Goal: Communication & Community: Answer question/provide support

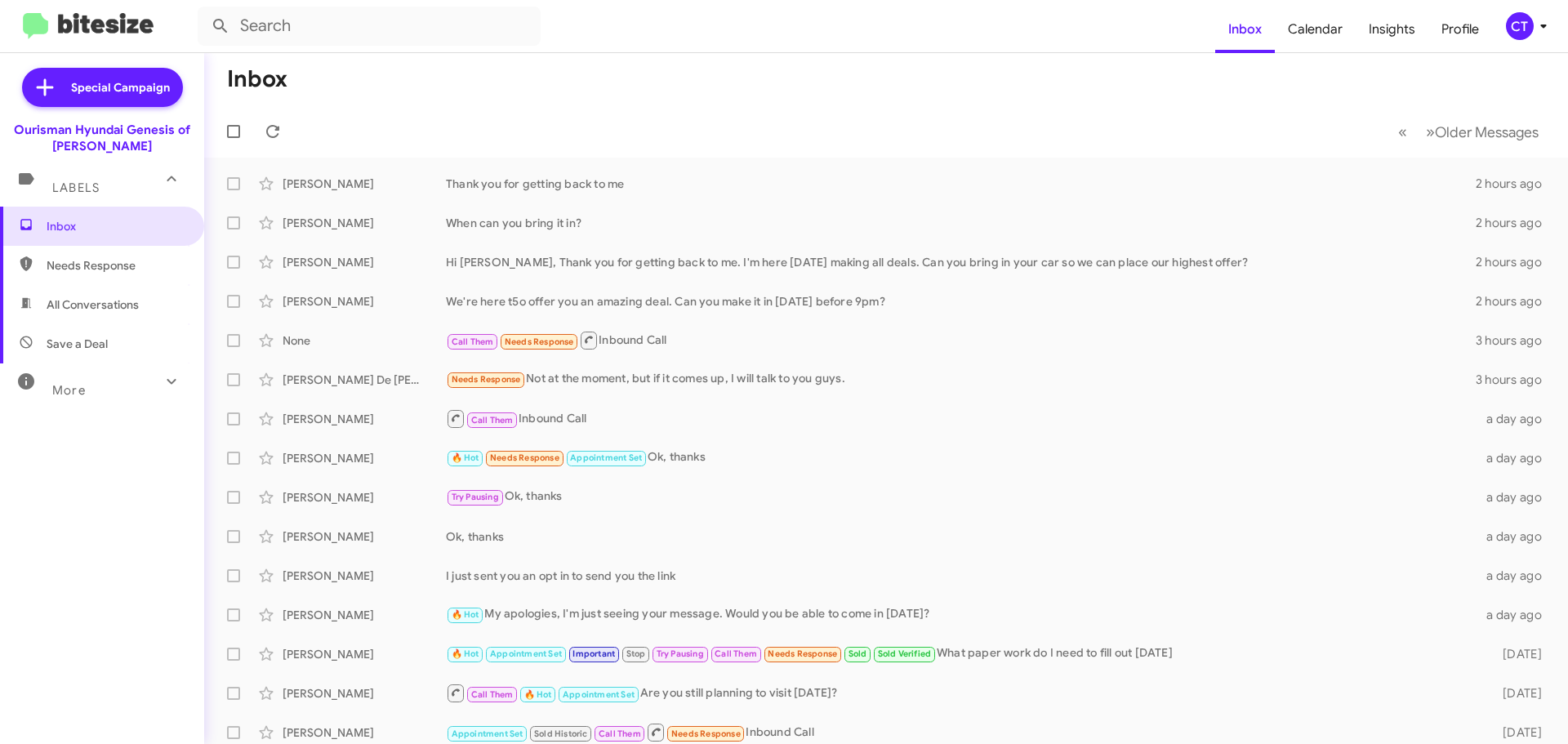
click at [1538, 18] on icon at bounding box center [1543, 26] width 20 height 20
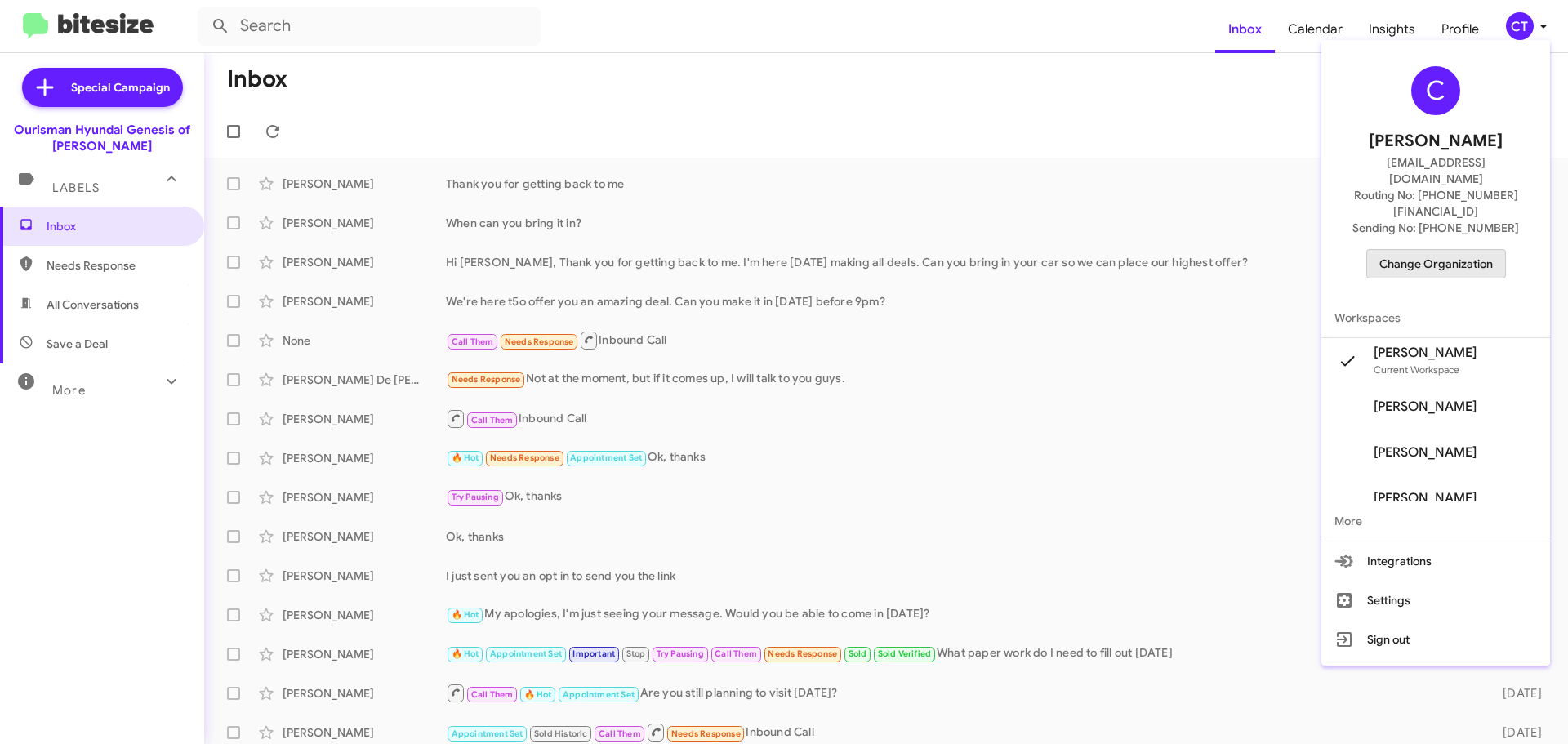
click at [1466, 250] on span "Change Organization" at bounding box center [1436, 264] width 113 height 28
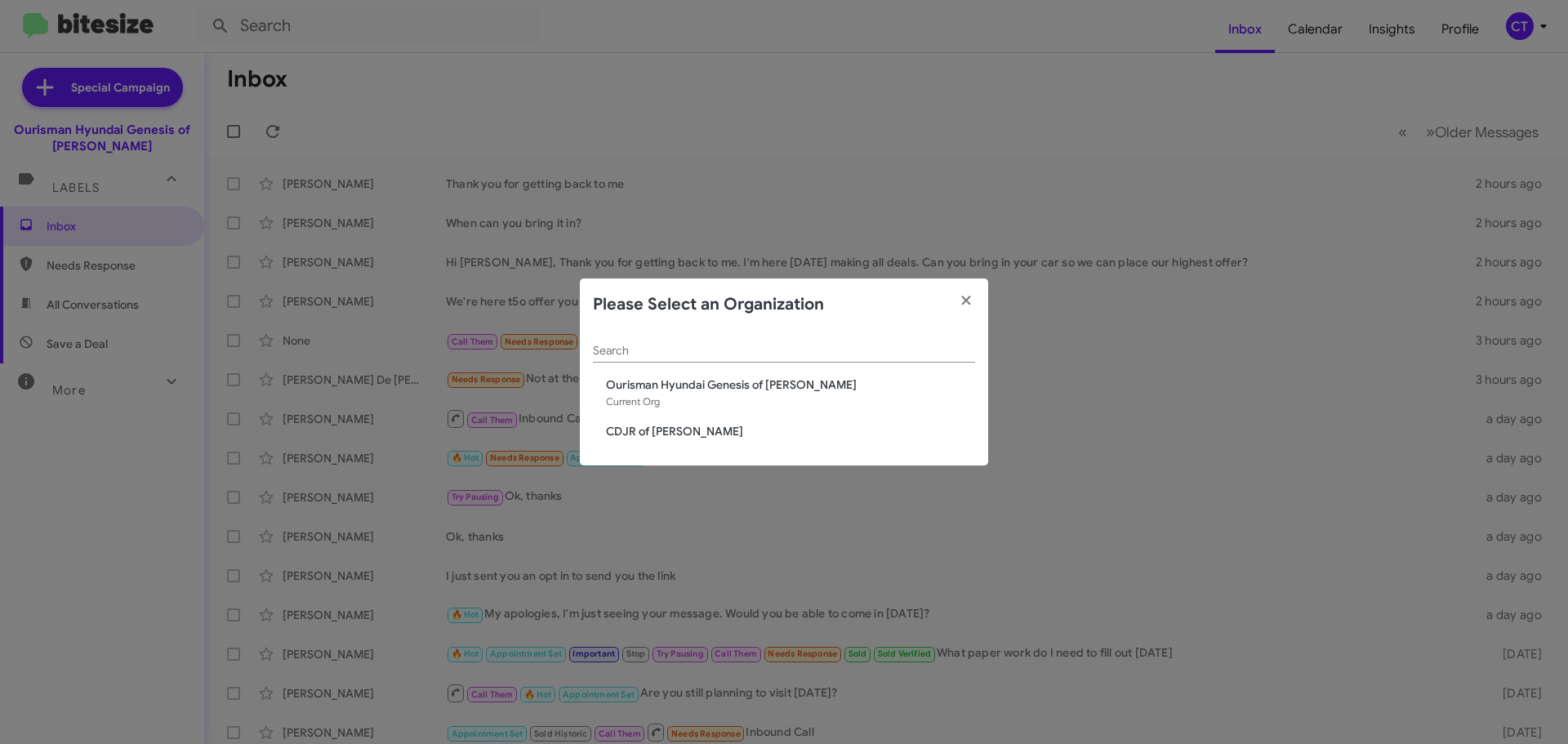
click at [677, 428] on span "CDJR of [PERSON_NAME]" at bounding box center [791, 431] width 369 height 16
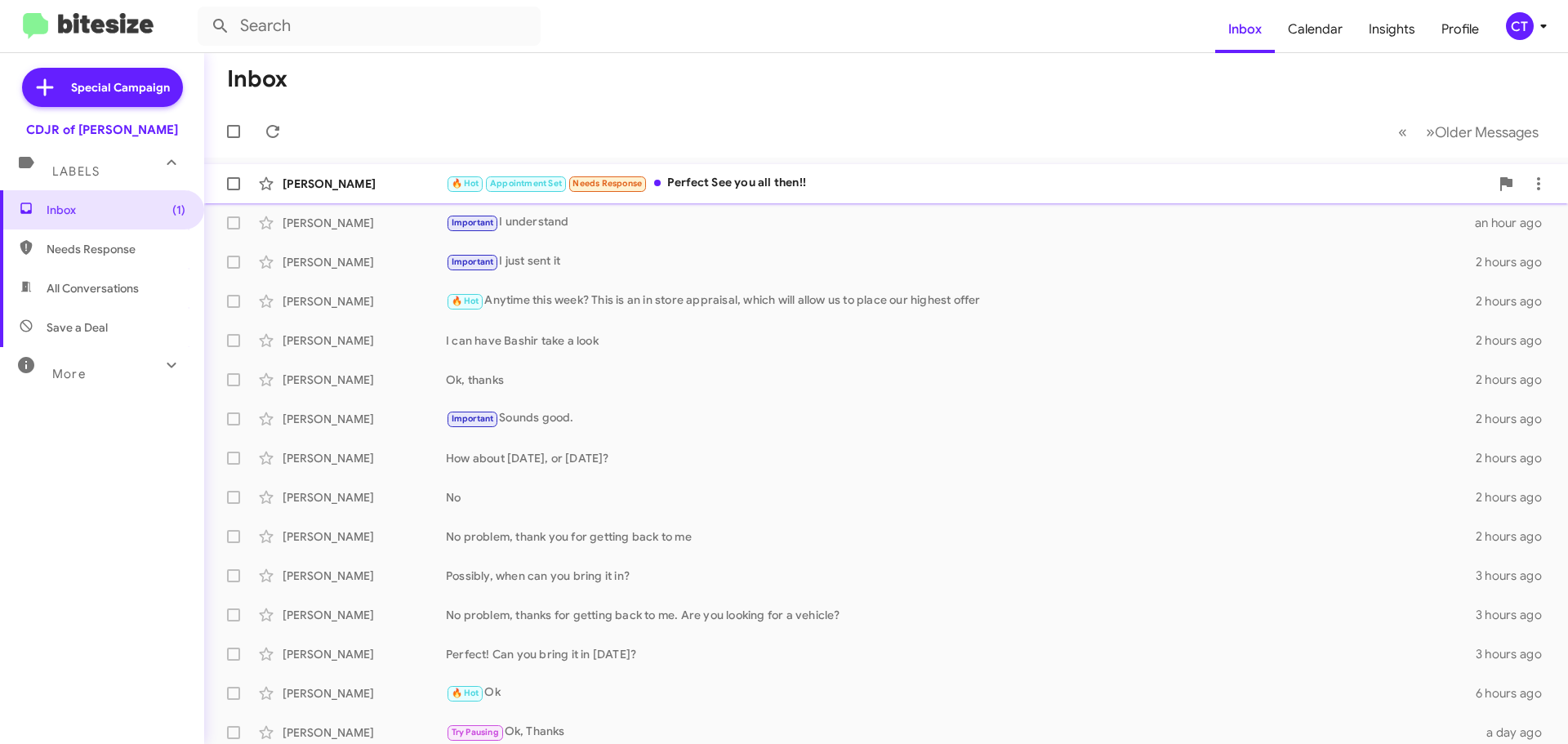
click at [746, 189] on div "🔥 Hot Appointment Set Needs Response Perfect See you all then!!" at bounding box center [968, 183] width 1044 height 19
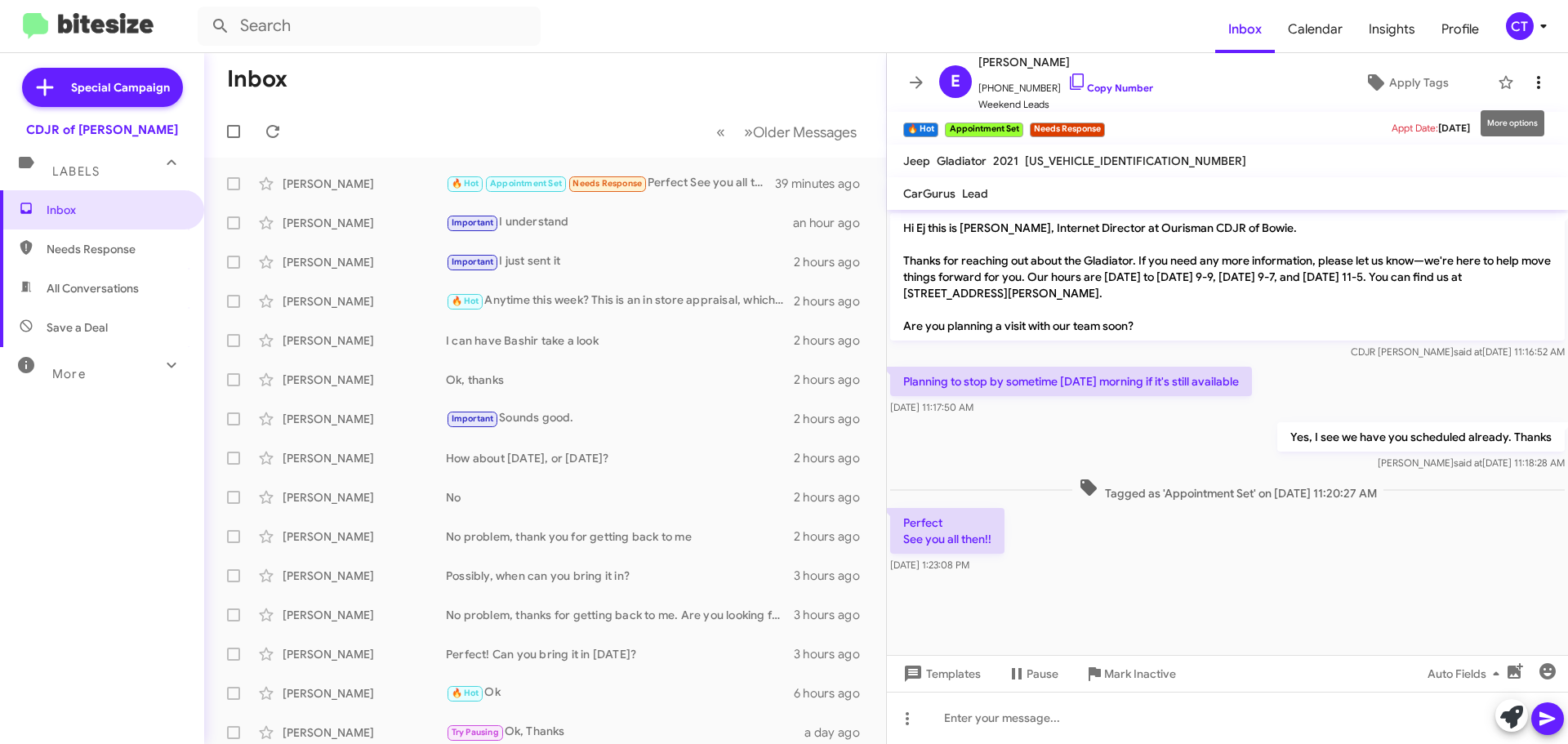
click at [1532, 84] on icon at bounding box center [1539, 83] width 20 height 20
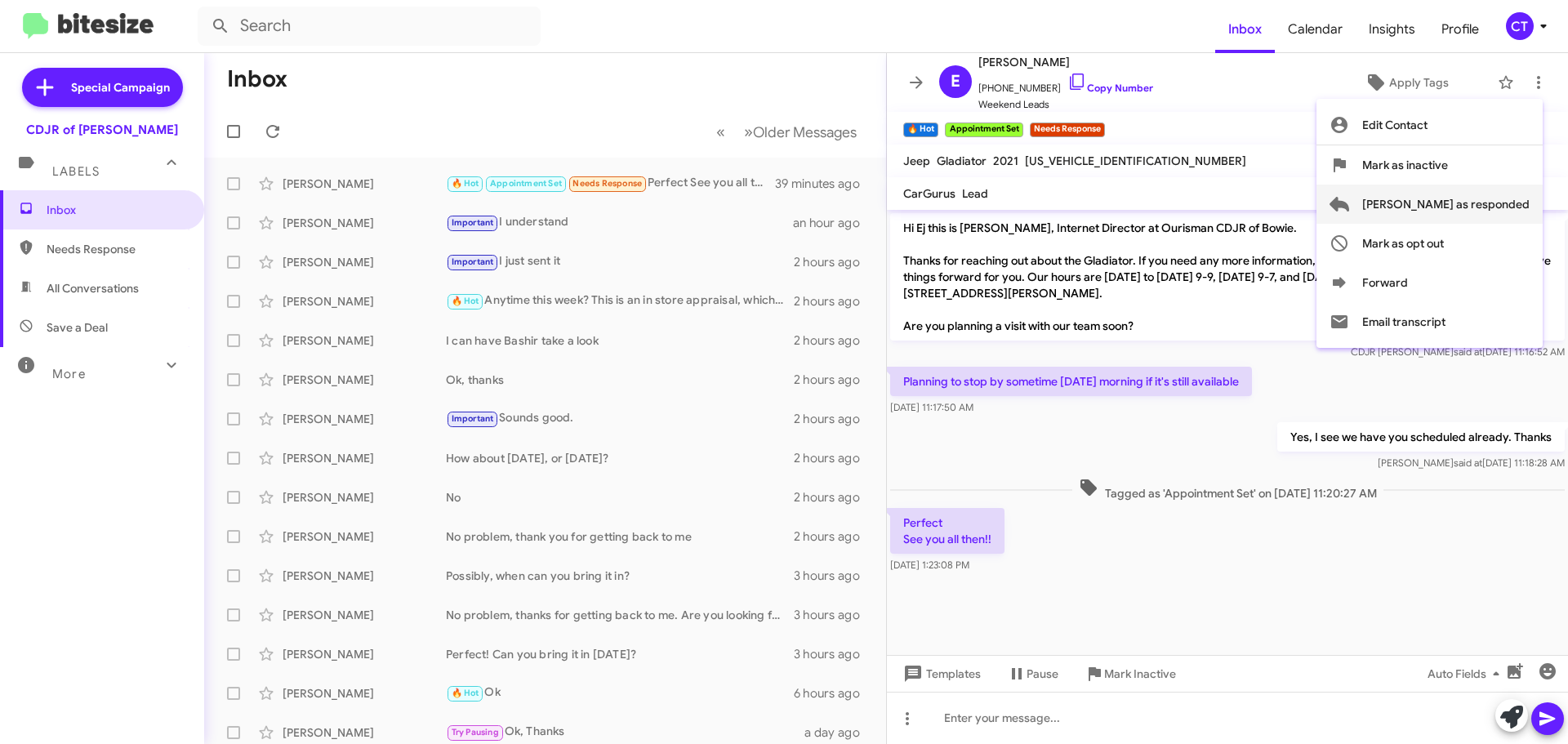
click at [1493, 204] on span "[PERSON_NAME] as responded" at bounding box center [1446, 204] width 167 height 39
